Goal: Task Accomplishment & Management: Manage account settings

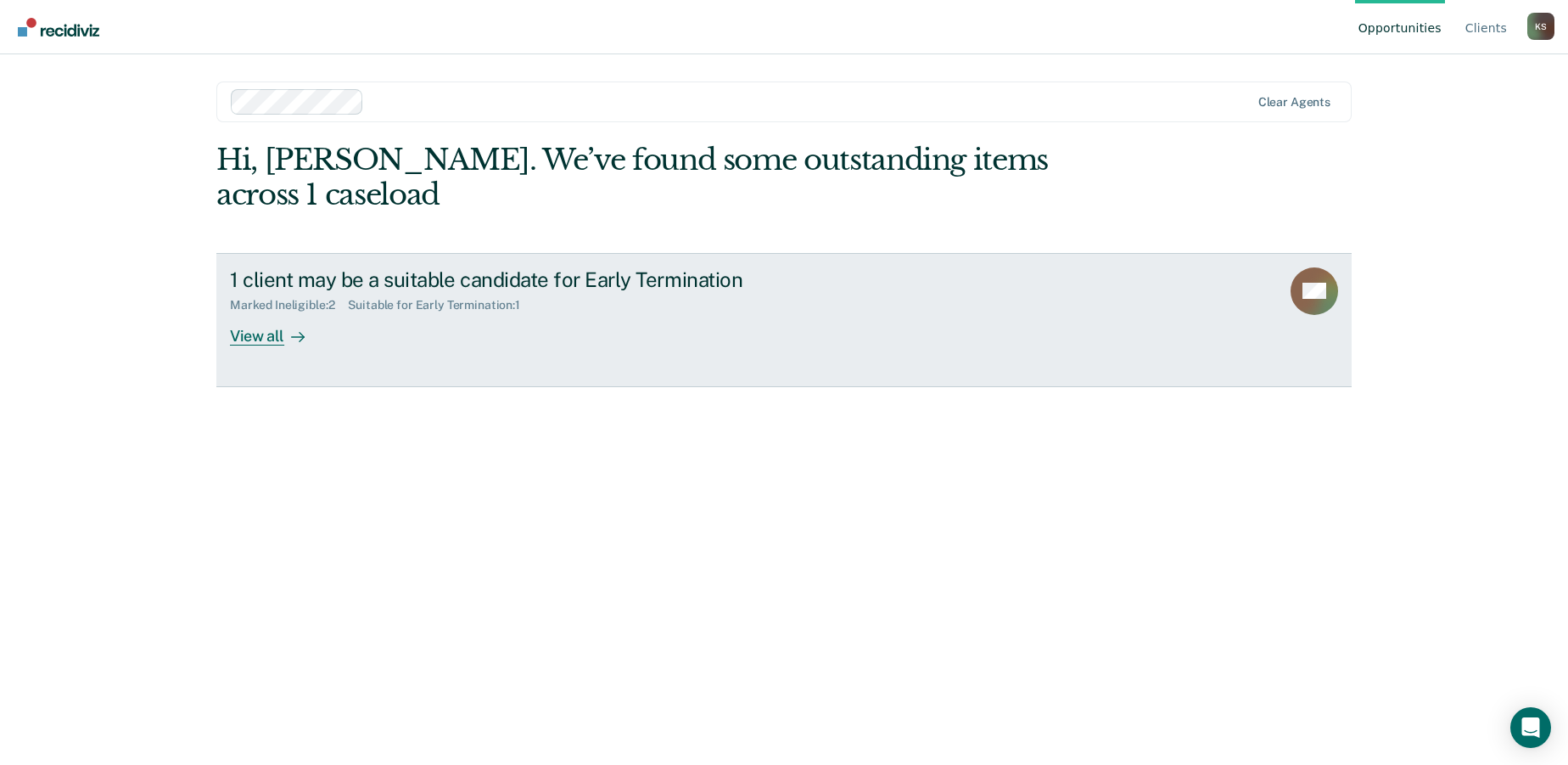
click at [271, 330] on div "View all" at bounding box center [277, 328] width 95 height 33
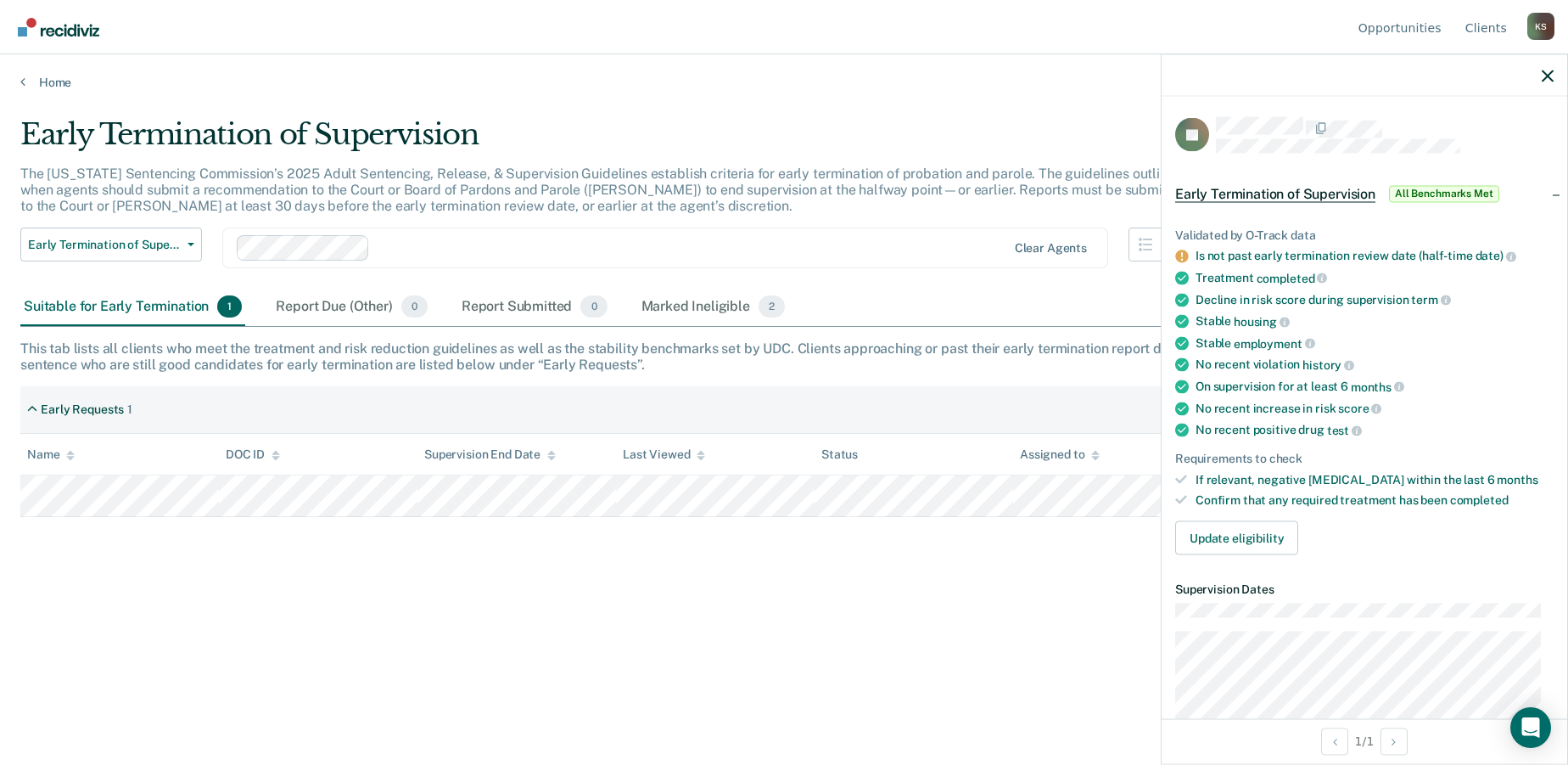
click at [1270, 190] on span "Early Termination of Supervision" at bounding box center [1275, 193] width 200 height 17
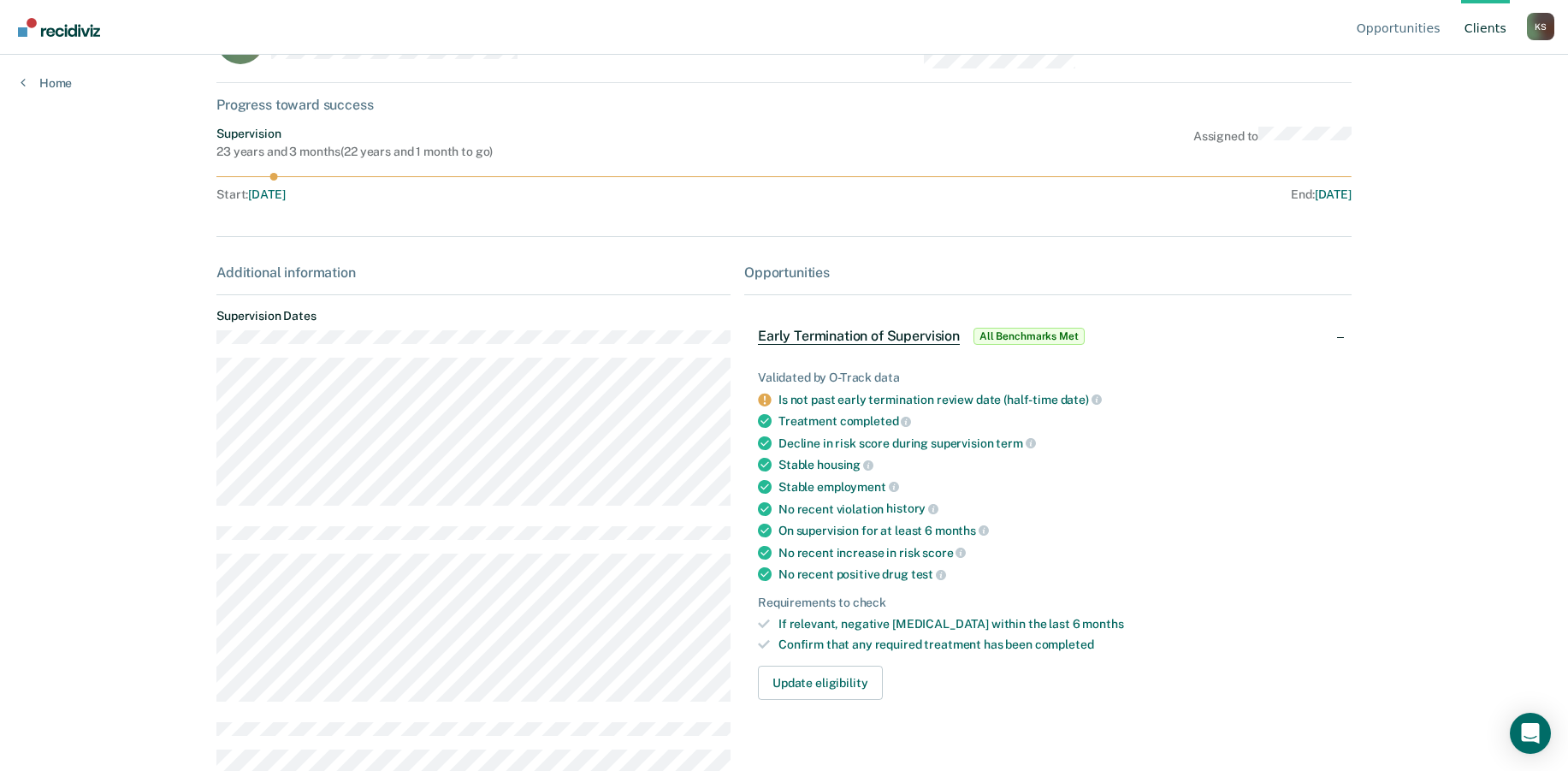
scroll to position [171, 0]
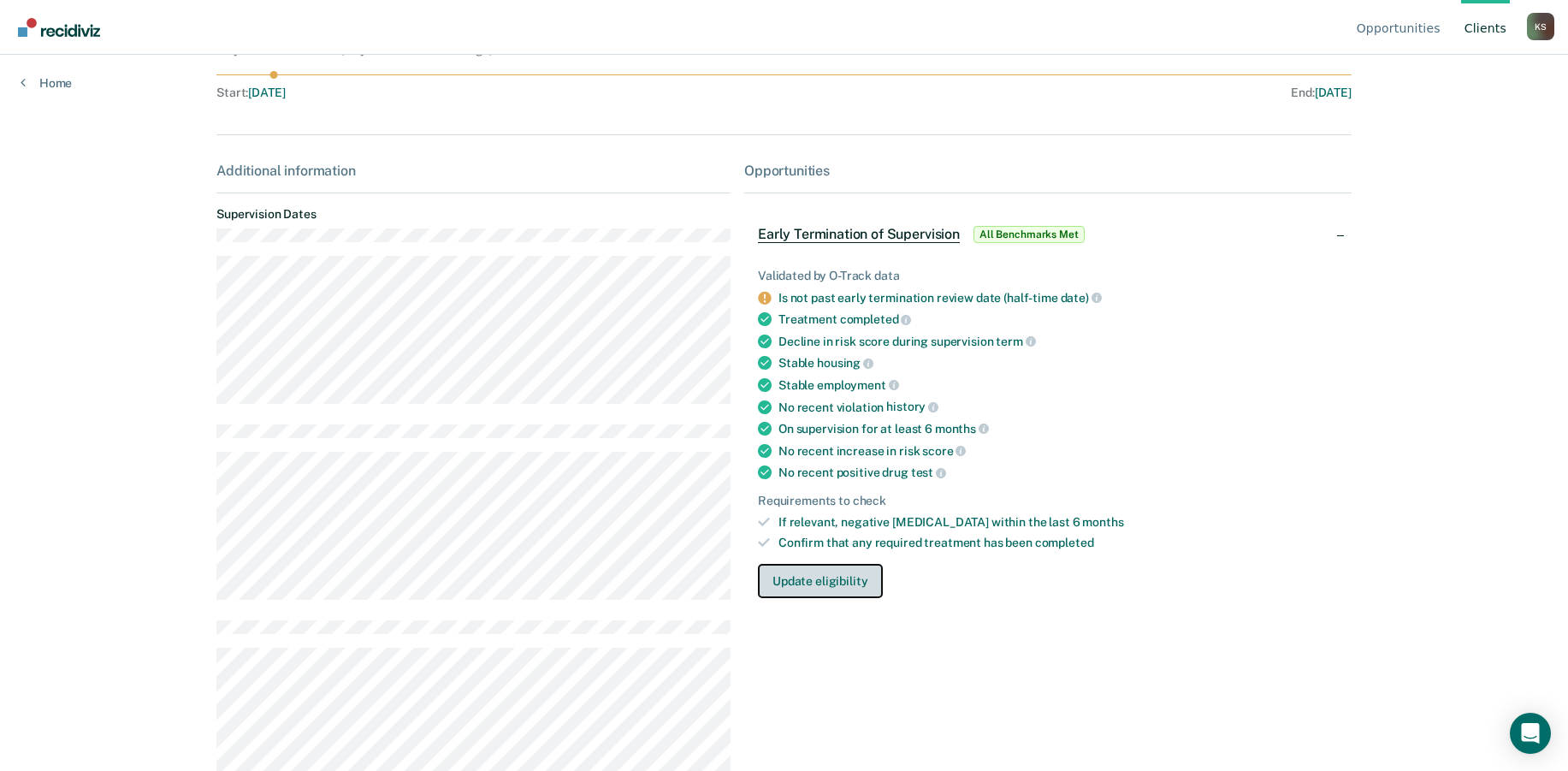
click at [827, 585] on button "Update eligibility" at bounding box center [820, 581] width 124 height 35
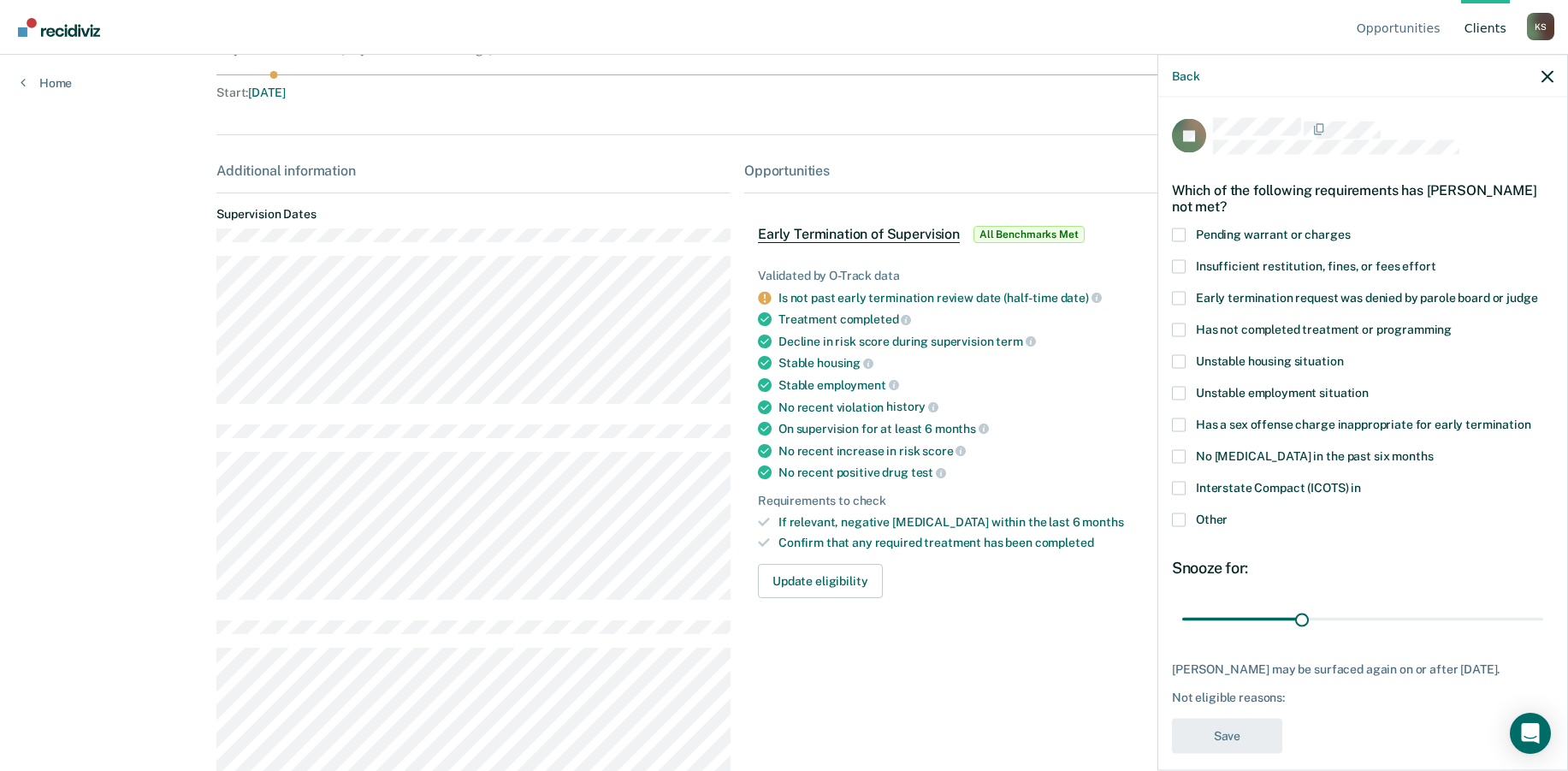
click at [1179, 519] on span at bounding box center [1178, 519] width 14 height 14
click at [1227, 513] on input "Other" at bounding box center [1227, 513] width 0 height 0
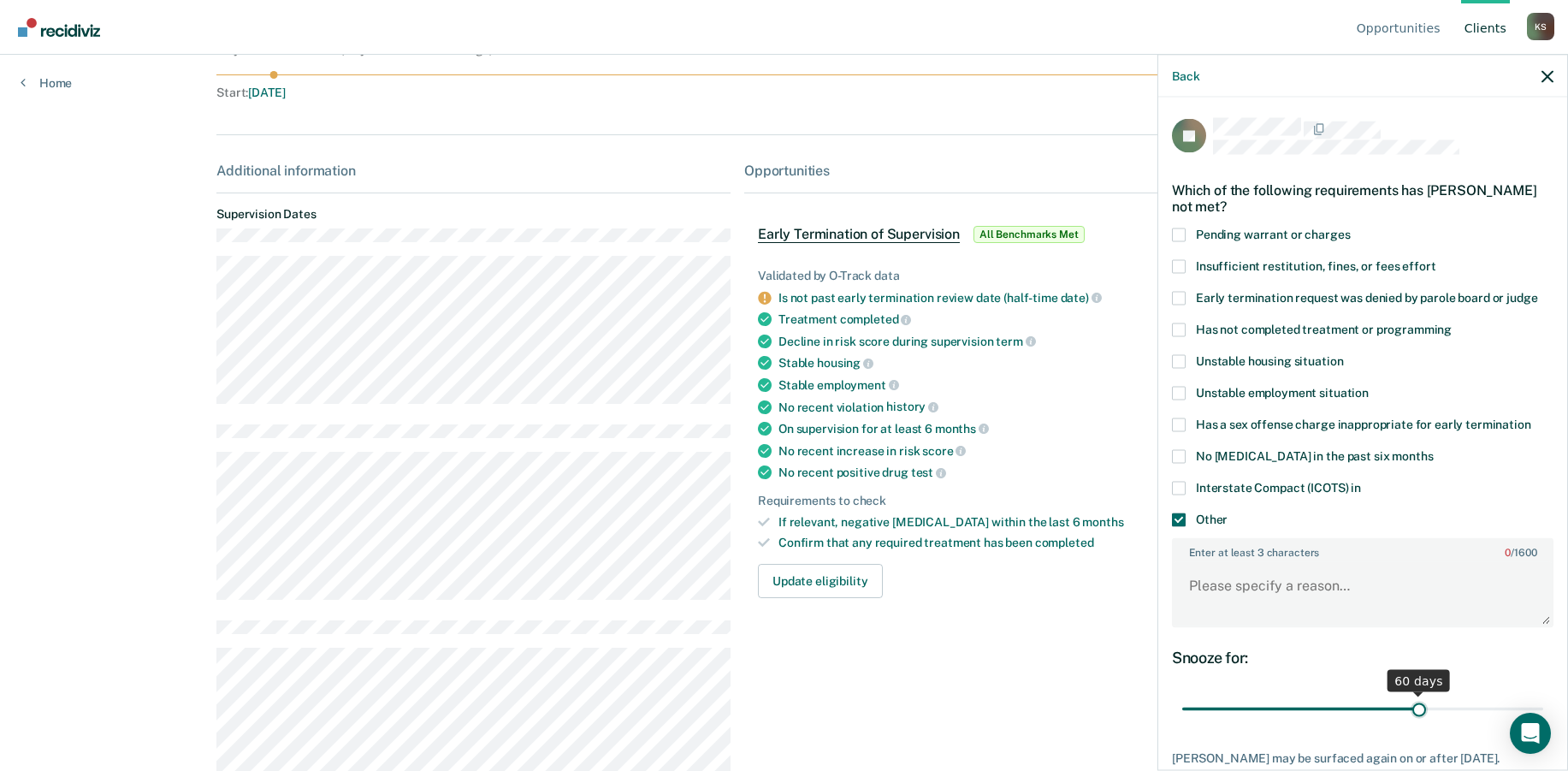
drag, startPoint x: 1299, startPoint y: 713, endPoint x: 1412, endPoint y: 705, distance: 113.3
type input "60"
click at [1412, 705] on input "range" at bounding box center [1362, 708] width 361 height 30
click at [1311, 585] on textarea "Enter at least 3 characters 0 / 1600" at bounding box center [1363, 594] width 378 height 64
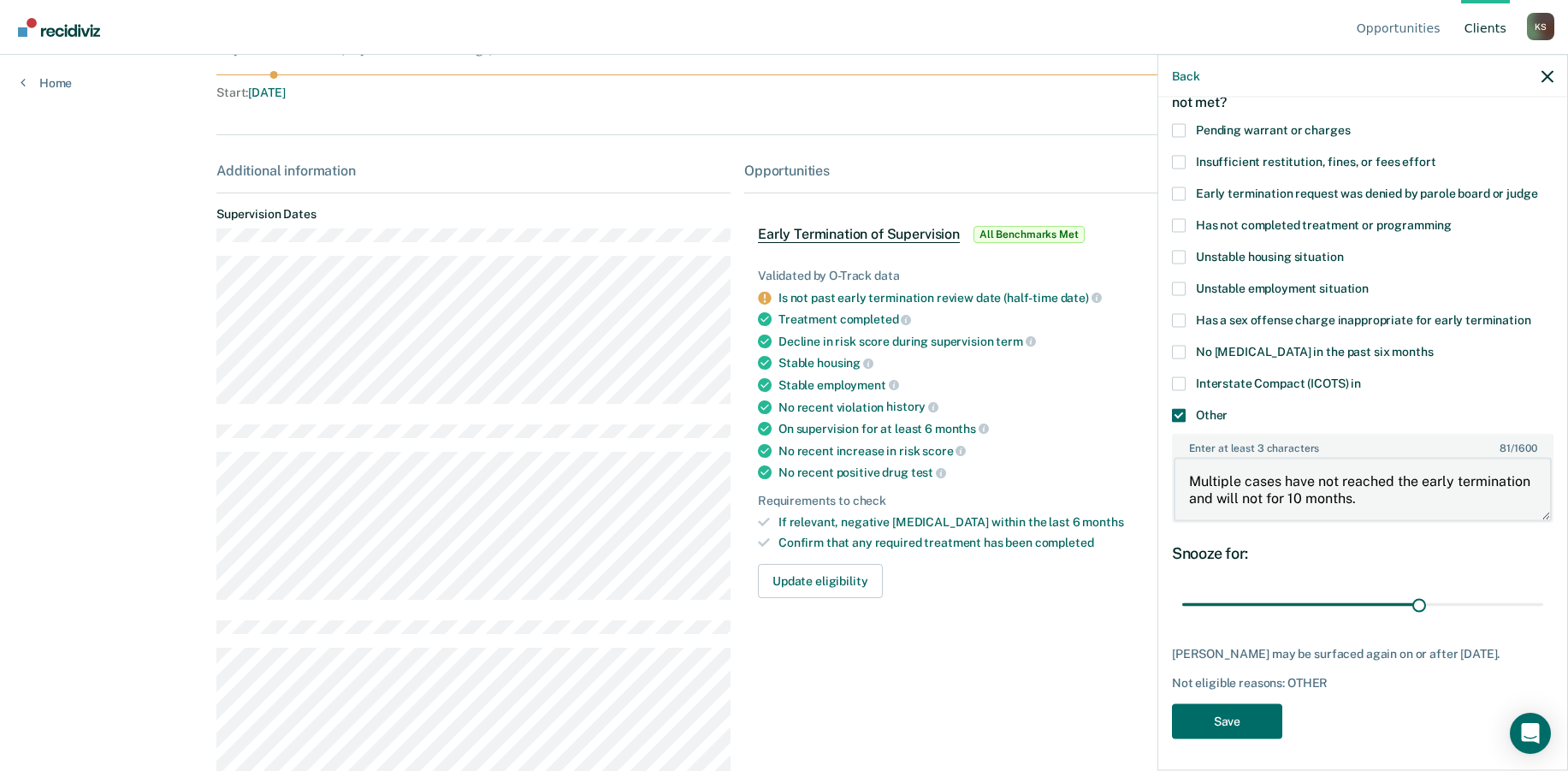
scroll to position [105, 0]
type textarea "Multiple cases have not reached the early termination and will not for 10 month…"
click at [1223, 720] on button "Save" at bounding box center [1226, 720] width 110 height 35
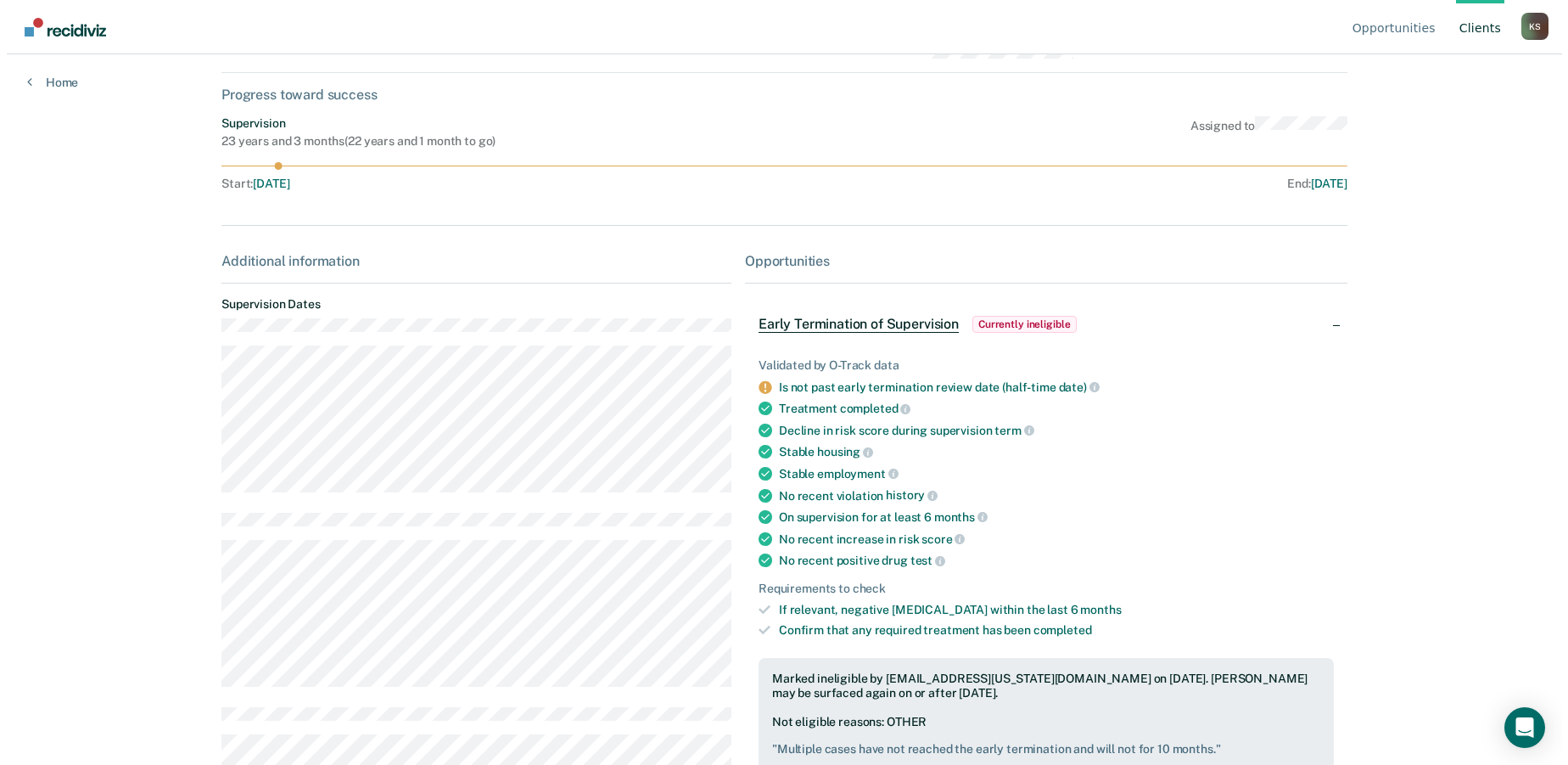
scroll to position [0, 0]
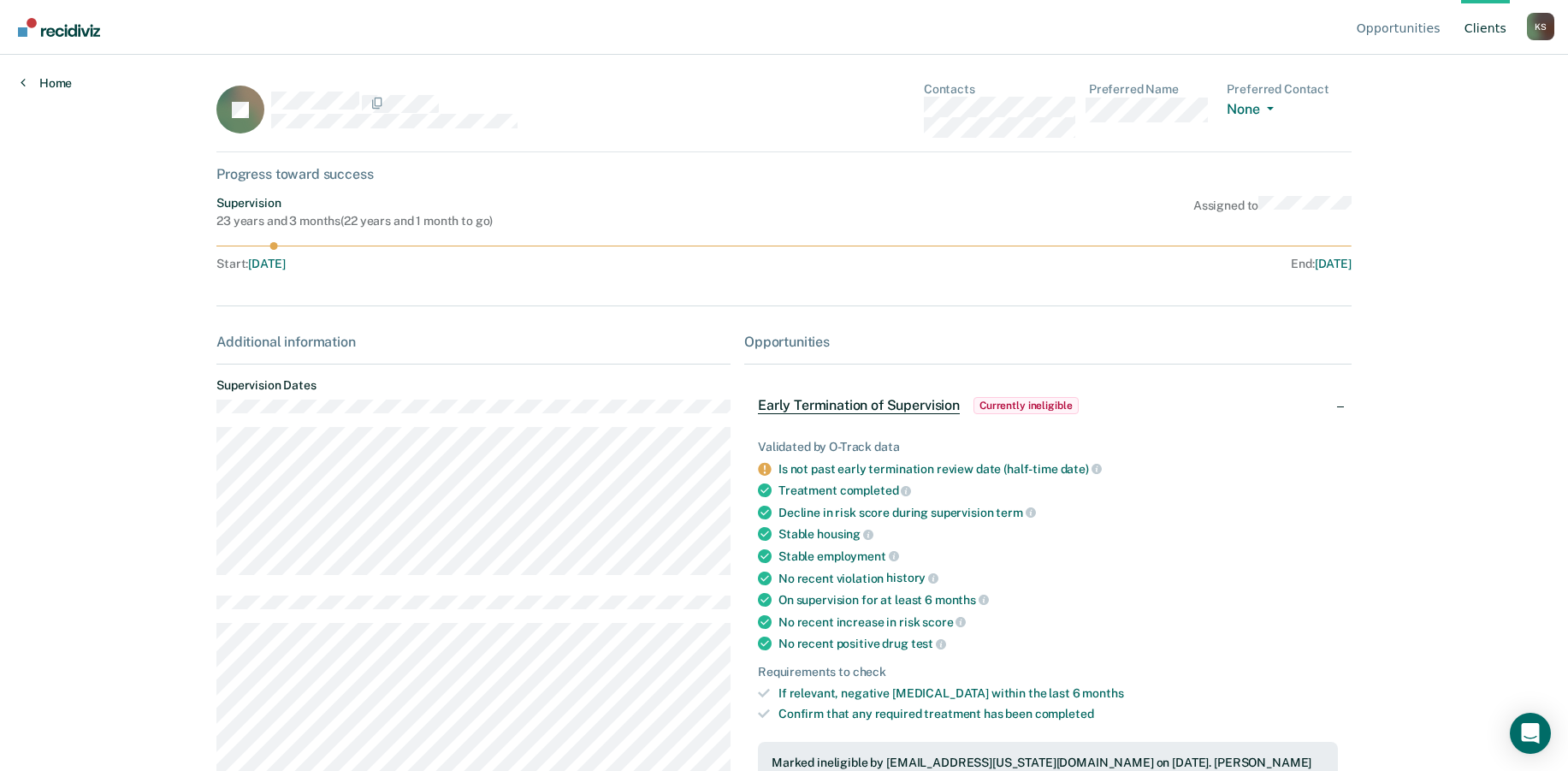
click at [48, 81] on link "Home" at bounding box center [46, 83] width 51 height 15
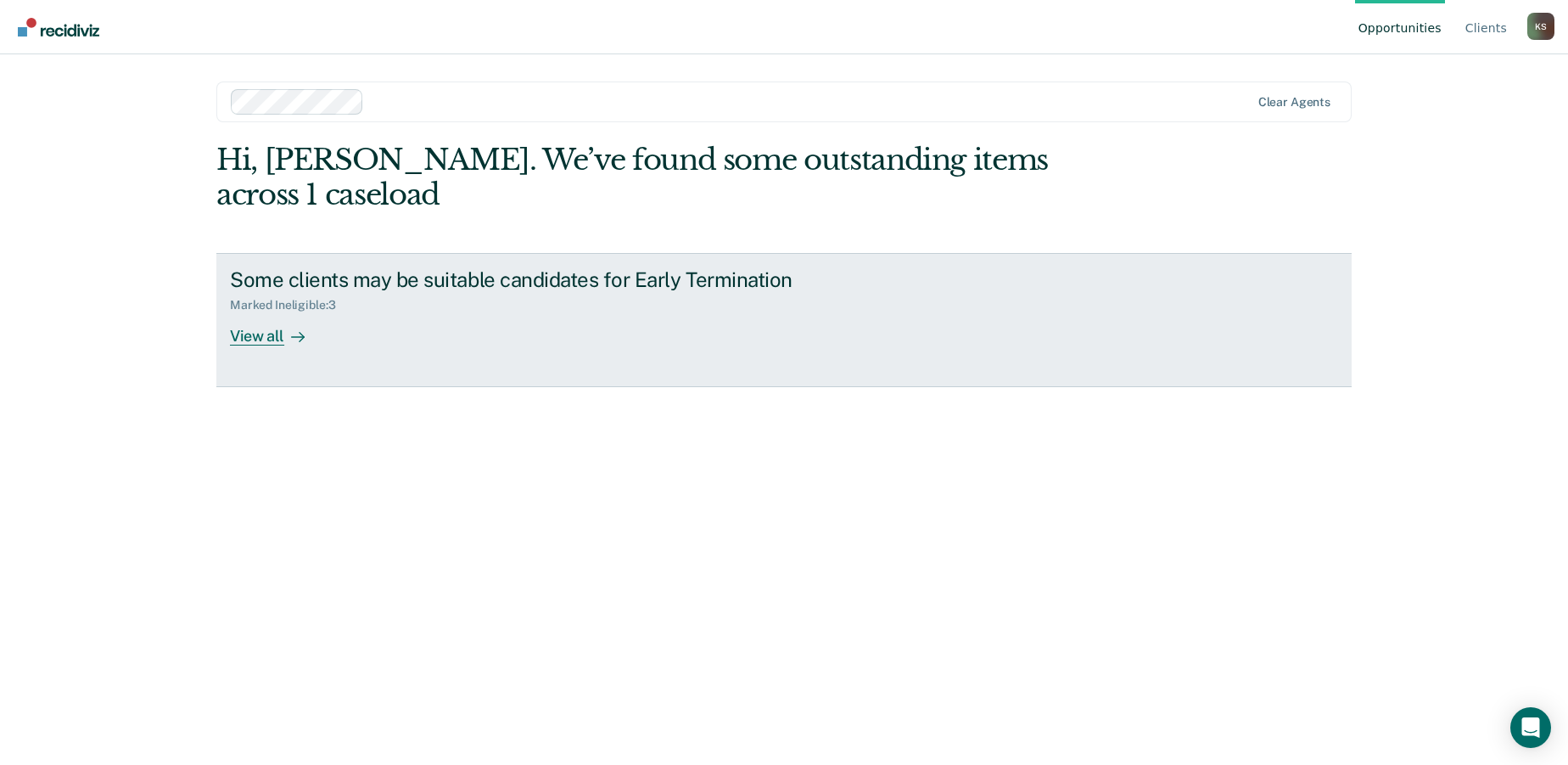
click at [425, 282] on div "Some clients may be suitable candidates for Early Termination" at bounding box center [527, 279] width 596 height 24
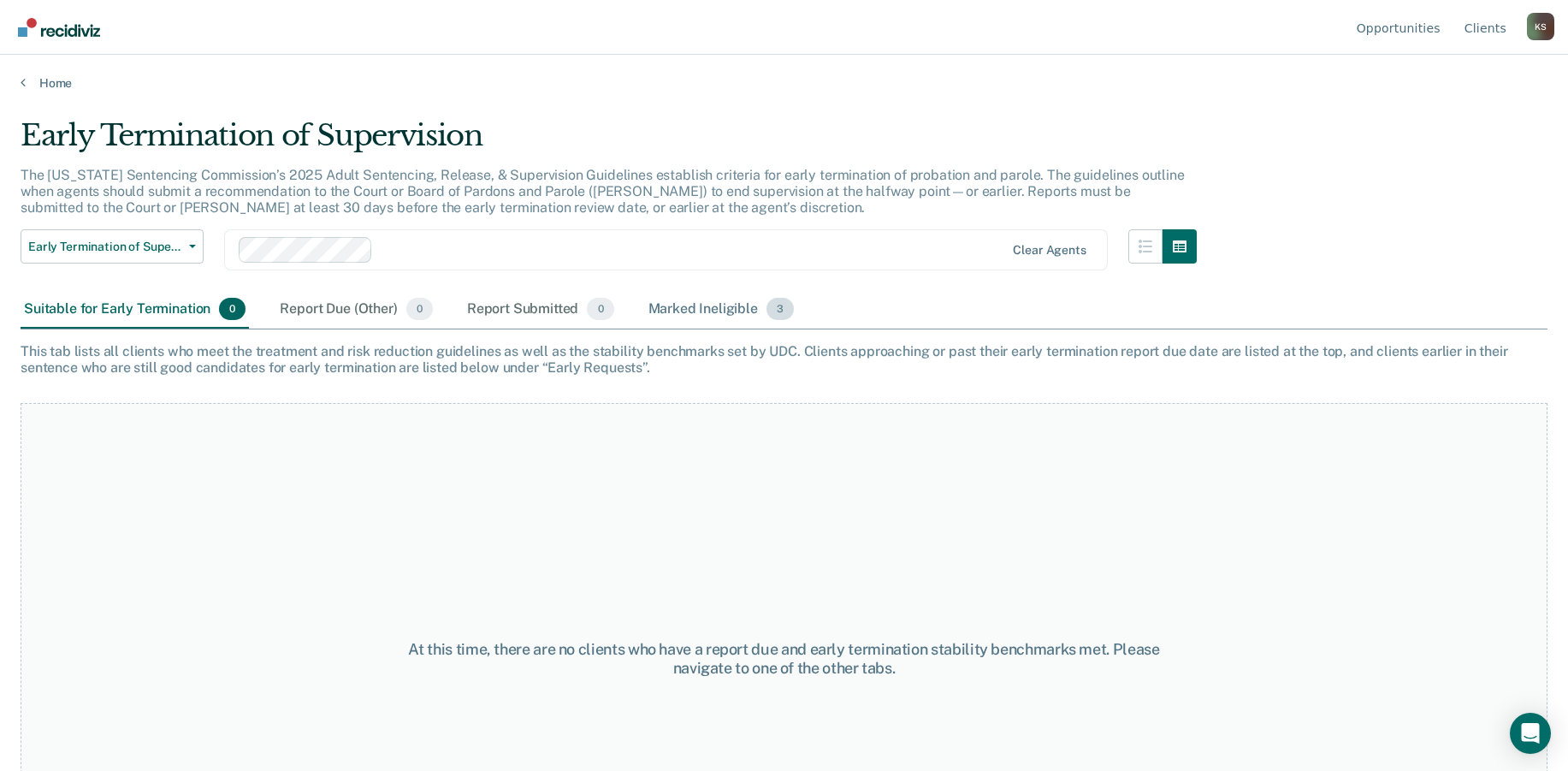
click at [750, 315] on div "Marked Ineligible 3" at bounding box center [721, 309] width 153 height 37
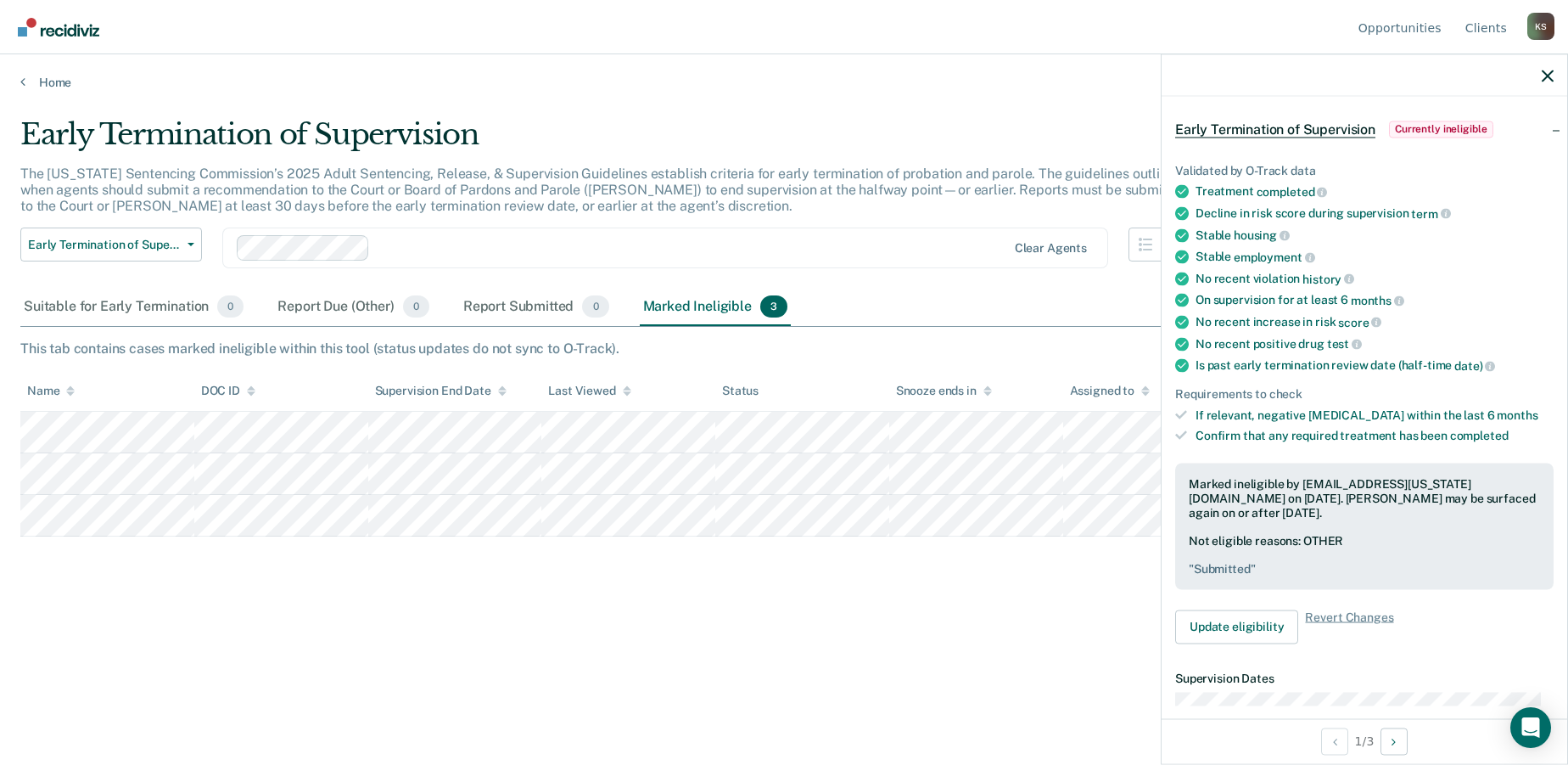
scroll to position [170, 0]
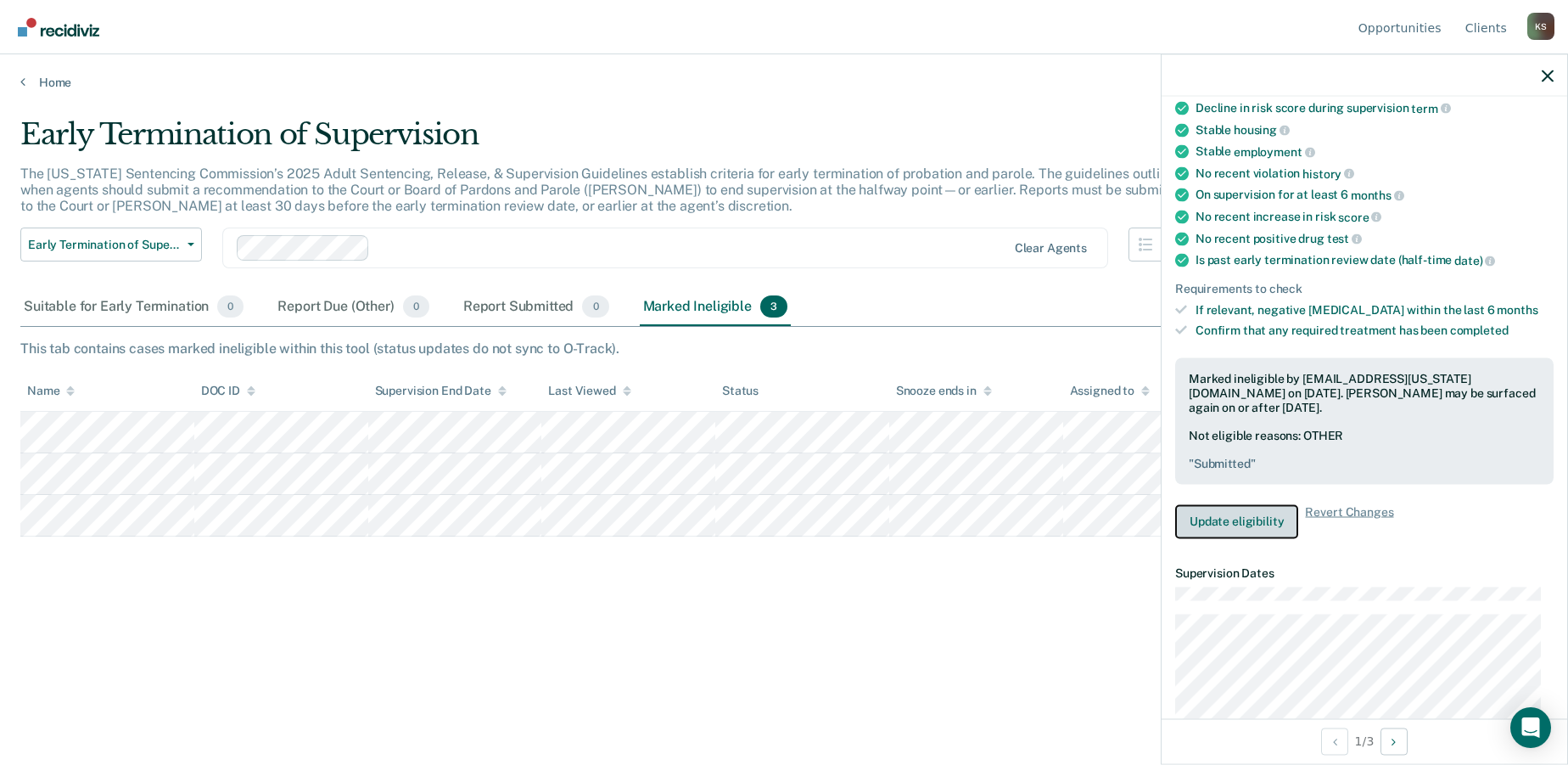
click at [1255, 525] on button "Update eligibility" at bounding box center [1236, 521] width 123 height 34
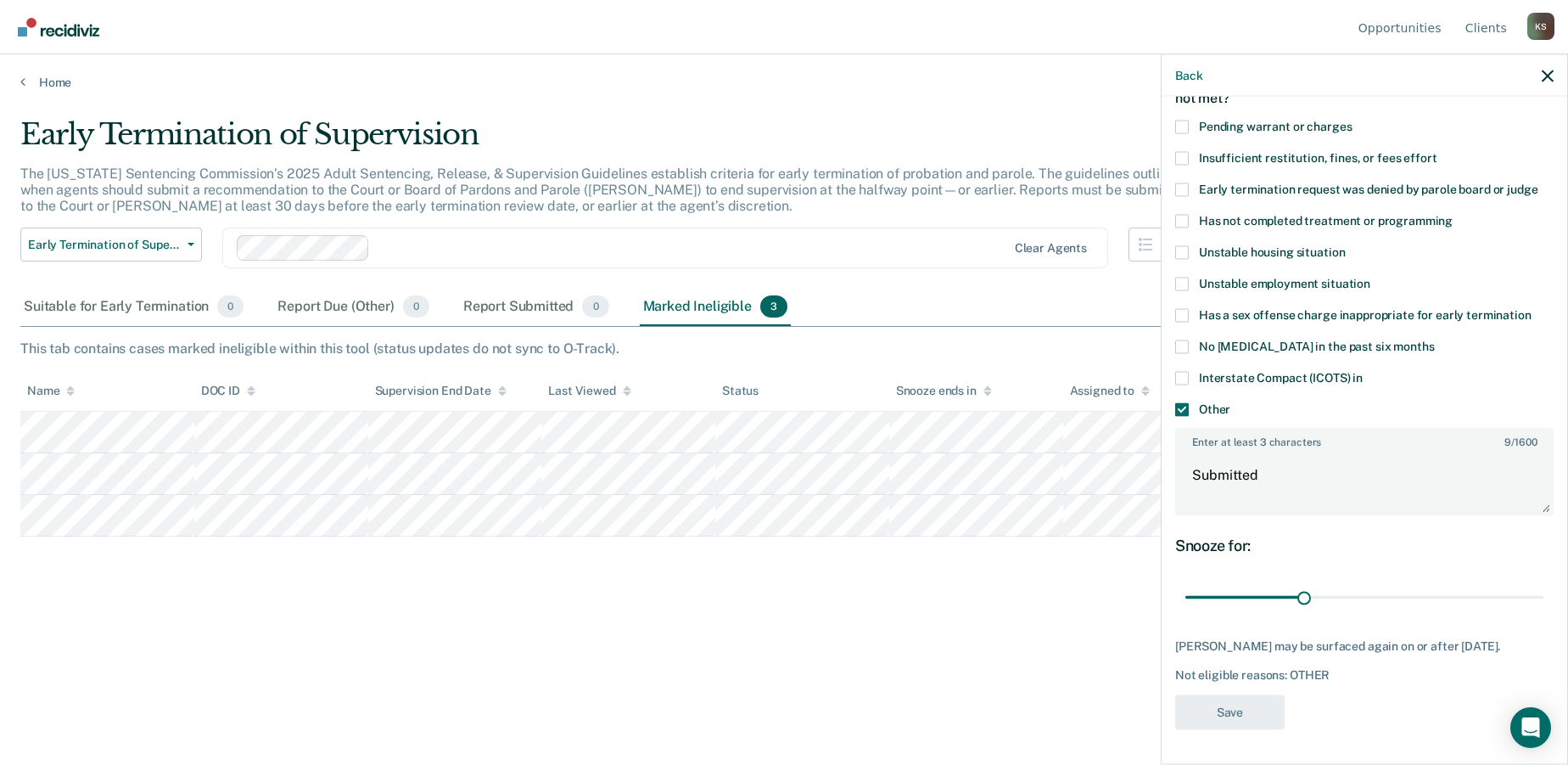
scroll to position [119, 0]
drag, startPoint x: 1298, startPoint y: 581, endPoint x: 1361, endPoint y: 577, distance: 63.1
type input "46"
click at [1361, 582] on input "range" at bounding box center [1363, 596] width 358 height 30
click at [1253, 709] on button "Save" at bounding box center [1229, 713] width 109 height 35
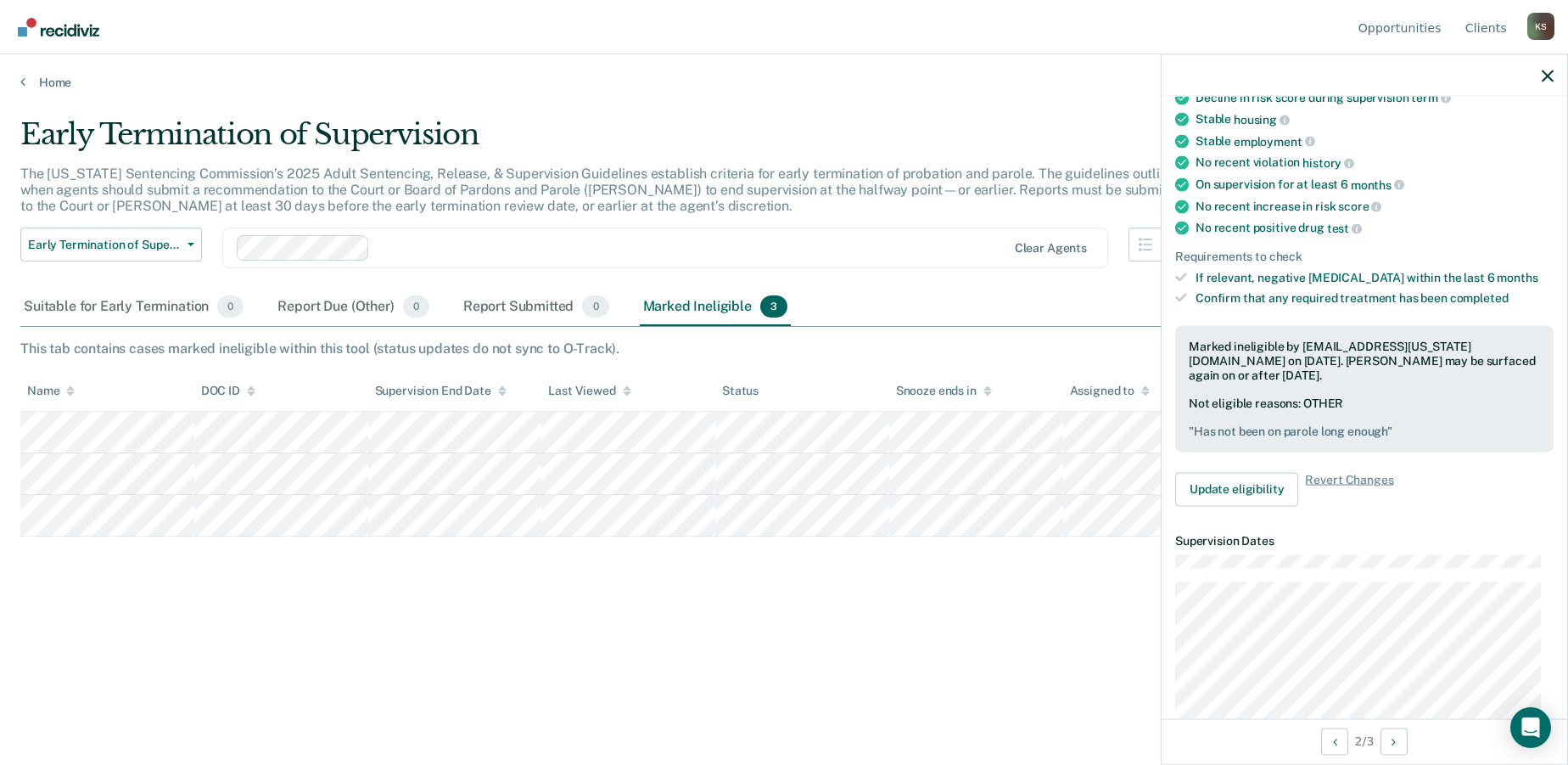
scroll to position [204, 0]
click at [1237, 489] on button "Update eligibility" at bounding box center [1236, 487] width 123 height 34
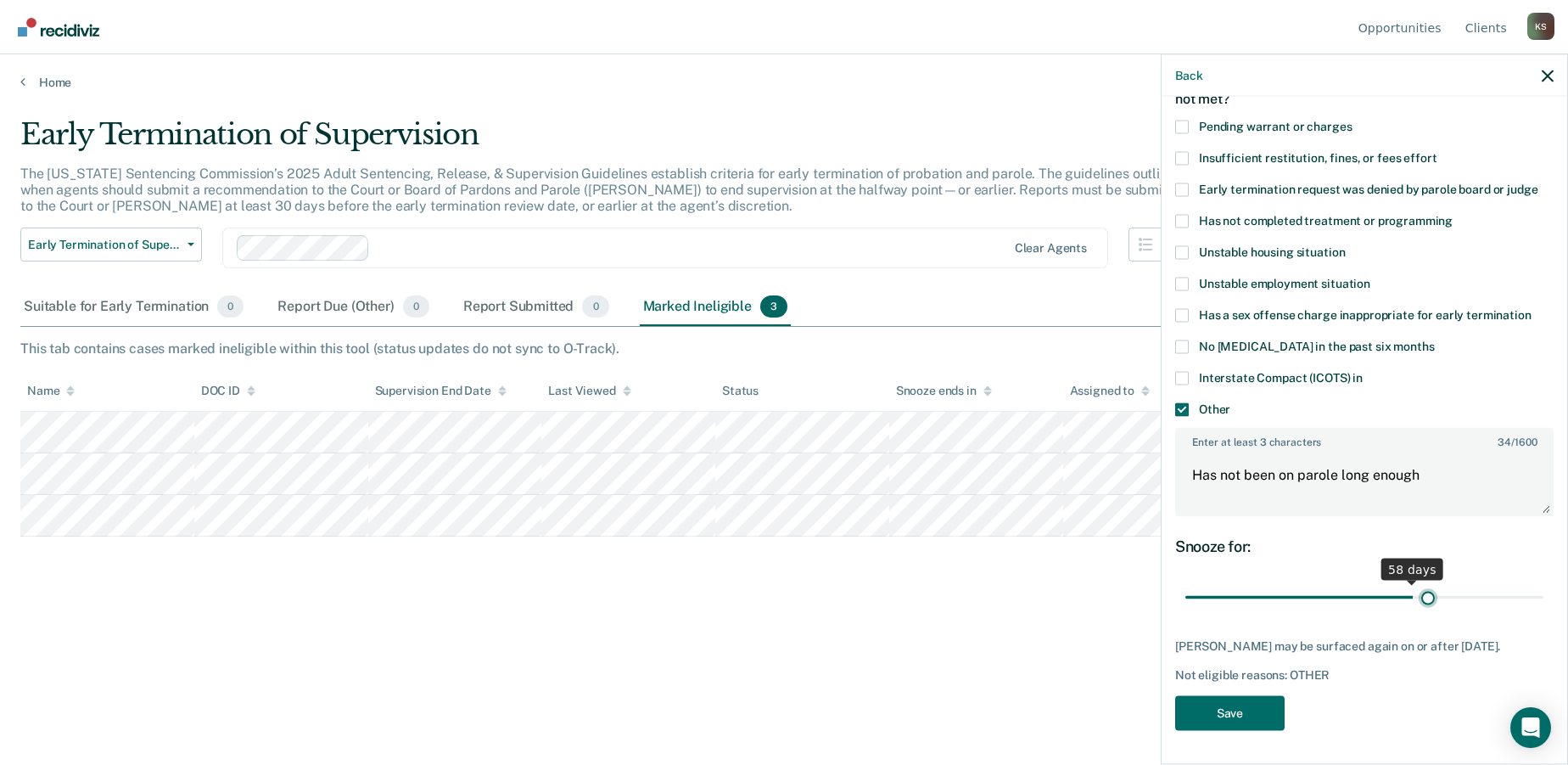
scroll to position [119, 0]
drag, startPoint x: 1300, startPoint y: 582, endPoint x: 1413, endPoint y: 592, distance: 113.4
type input "60"
click at [1413, 592] on input "range" at bounding box center [1363, 596] width 358 height 30
click at [1267, 707] on button "Save" at bounding box center [1229, 713] width 109 height 35
